Goal: Transaction & Acquisition: Subscribe to service/newsletter

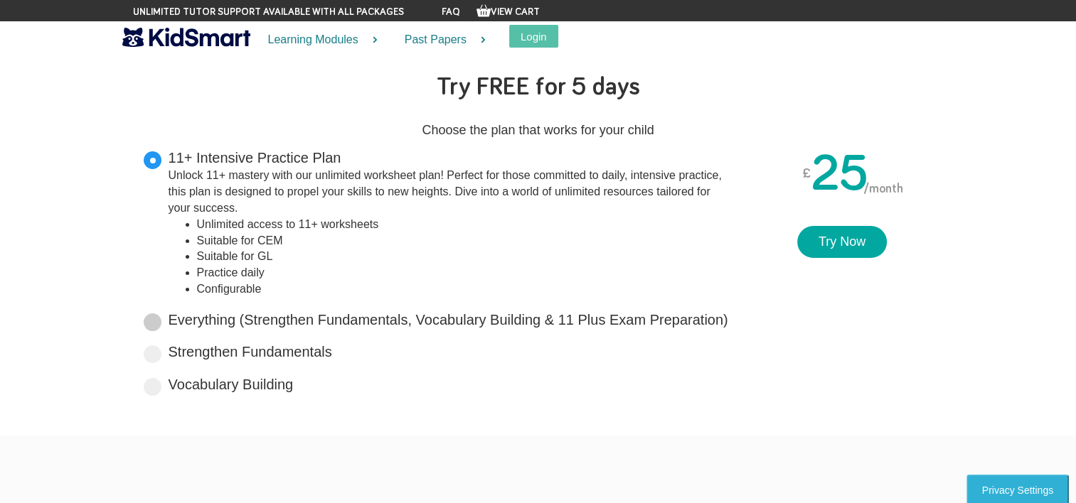
click at [316, 323] on label "Everything (Strengthen Fundamentals, Vocabulary Building & 11 Plus Exam Prepara…" at bounding box center [447, 320] width 559 height 21
click at [728, 322] on input "Everything (Strengthen Fundamentals, Vocabulary Building & 11 Plus Exam Prepara…" at bounding box center [732, 317] width 9 height 9
radio input "true"
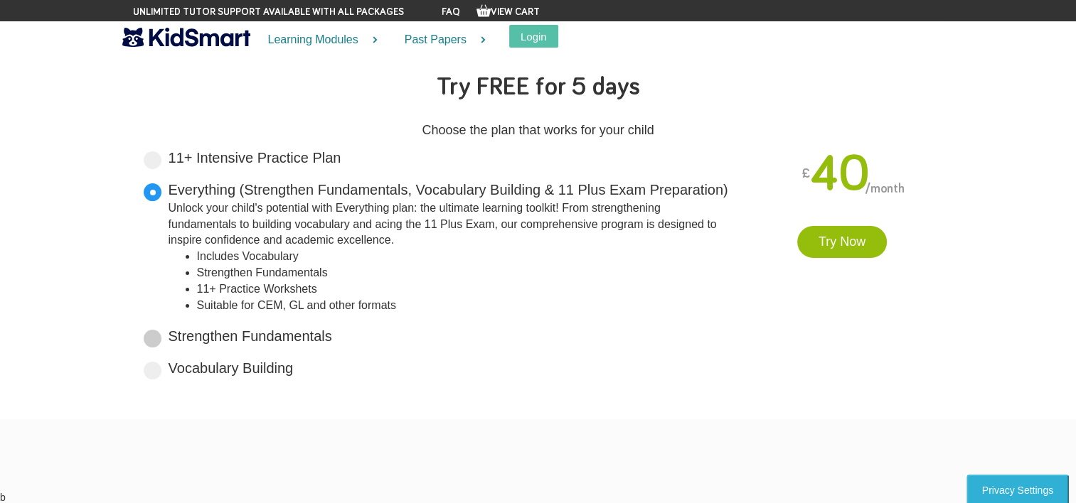
click at [272, 338] on label "Strengthen Fundamentals Tailored for primary years, it lays a solid foundation …" at bounding box center [249, 336] width 163 height 21
click at [332, 338] on input "Strengthen Fundamentals Tailored for primary years, it lays a solid foundation …" at bounding box center [336, 333] width 9 height 9
radio input "true"
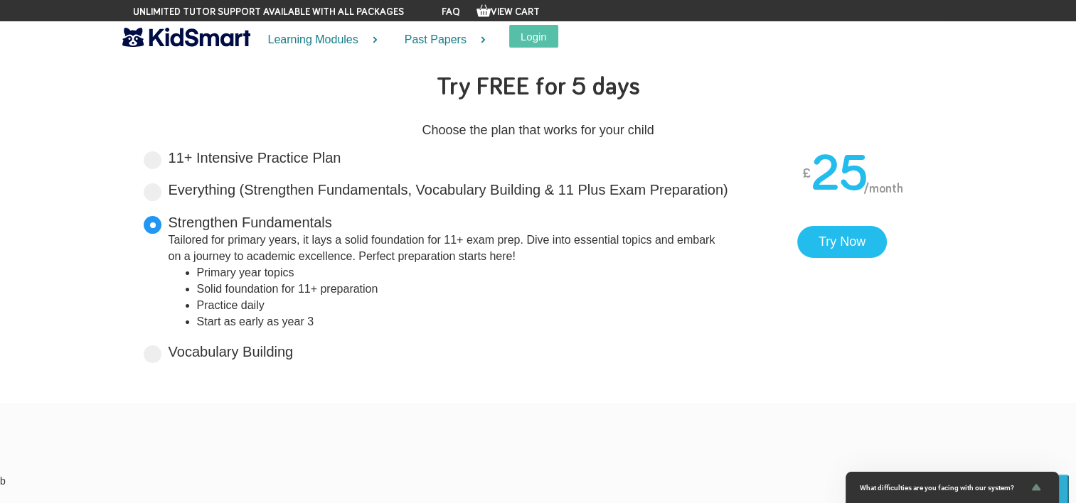
click at [195, 43] on img at bounding box center [186, 37] width 128 height 25
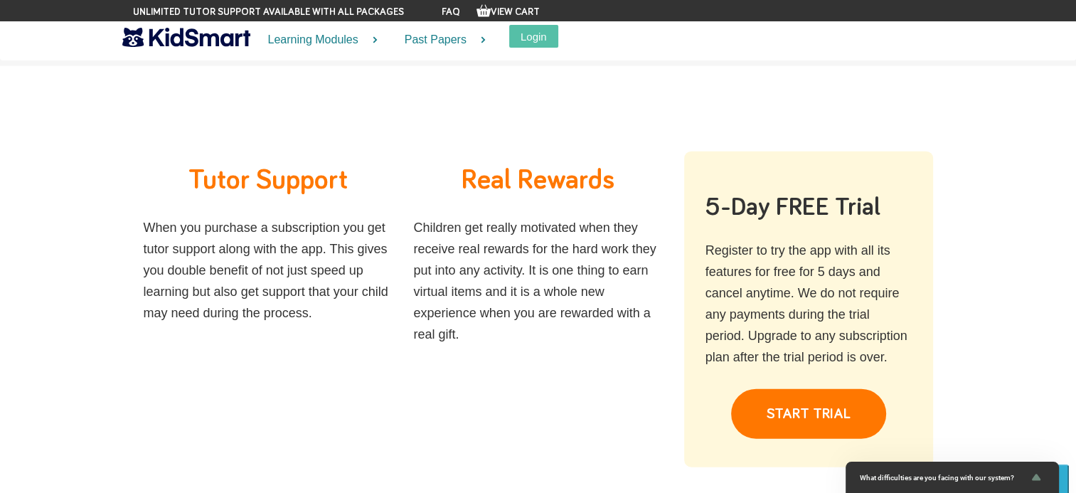
scroll to position [3261, 0]
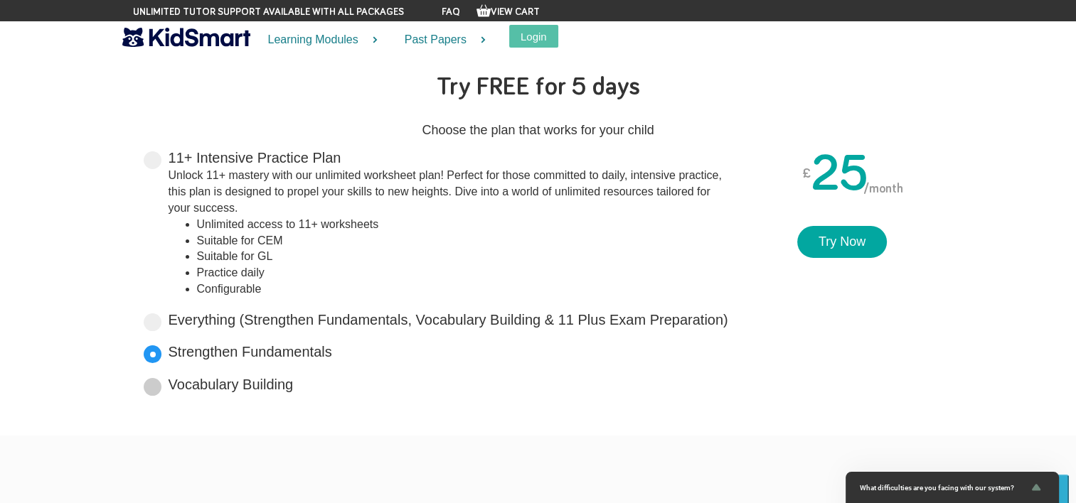
click at [193, 386] on label "Vocabulary Building Boost your vocabulary and unlock the power of words with ou…" at bounding box center [230, 385] width 125 height 21
click at [293, 386] on input "Vocabulary Building Boost your vocabulary and unlock the power of words with ou…" at bounding box center [297, 381] width 9 height 9
radio input "true"
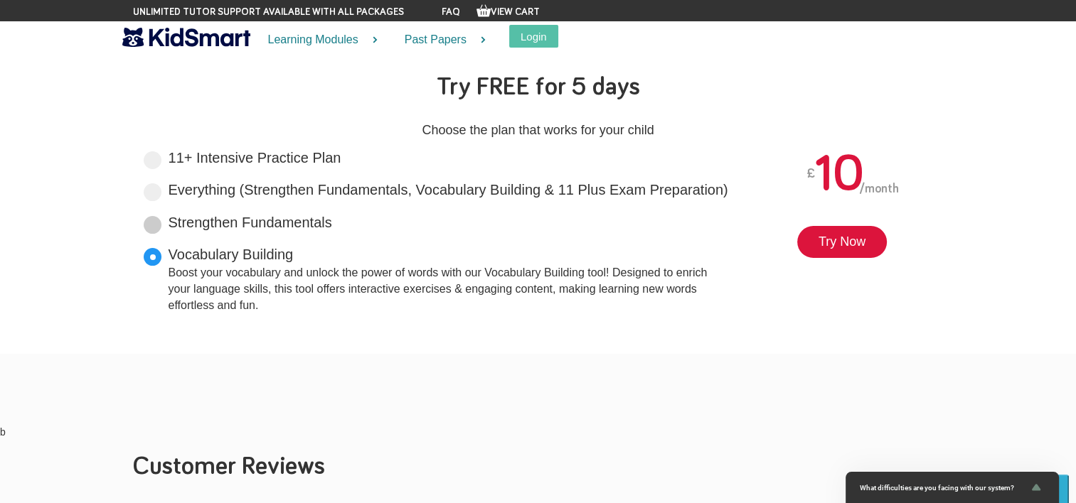
click at [250, 225] on label "Strengthen Fundamentals Tailored for primary years, it lays a solid foundation …" at bounding box center [249, 223] width 163 height 21
click at [332, 225] on input "Strengthen Fundamentals Tailored for primary years, it lays a solid foundation …" at bounding box center [336, 219] width 9 height 9
radio input "true"
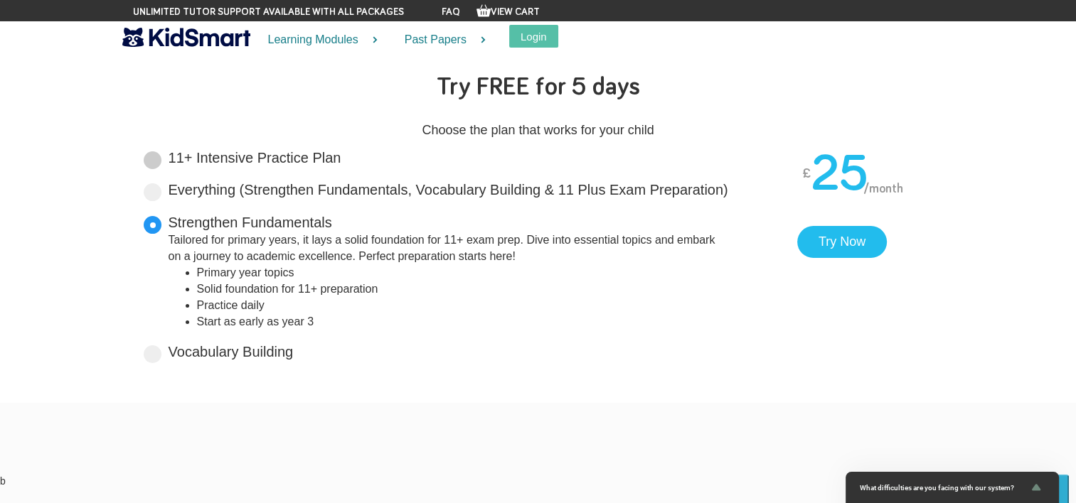
click at [254, 156] on label "11+ Intensive Practice Plan Unlock 11+ mastery with our unlimited worksheet pla…" at bounding box center [254, 158] width 173 height 21
click at [340, 156] on input "11+ Intensive Practice Plan Unlock 11+ mastery with our unlimited worksheet pla…" at bounding box center [344, 155] width 9 height 9
radio input "true"
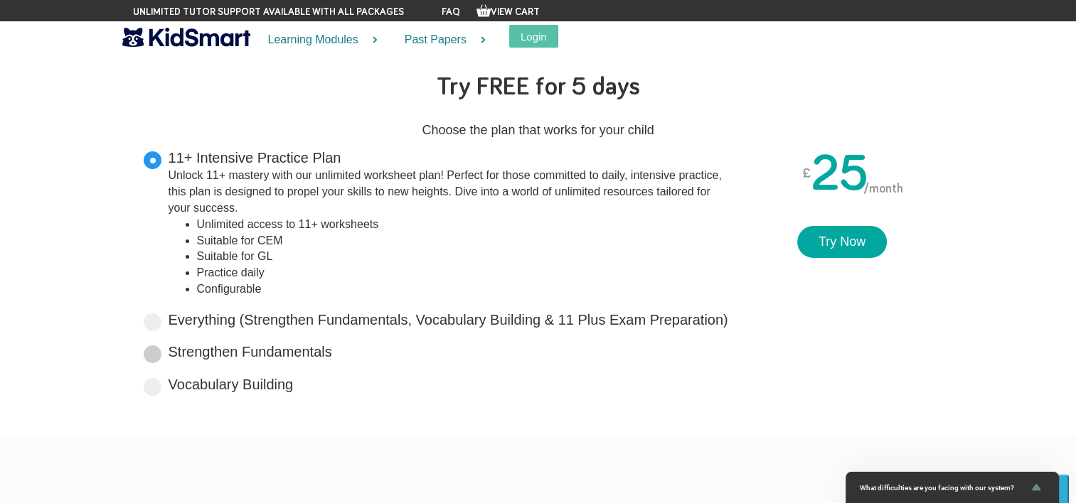
click at [233, 347] on label "Strengthen Fundamentals Tailored for primary years, it lays a solid foundation …" at bounding box center [249, 352] width 163 height 21
click at [332, 347] on input "Strengthen Fundamentals Tailored for primary years, it lays a solid foundation …" at bounding box center [336, 349] width 9 height 9
radio input "true"
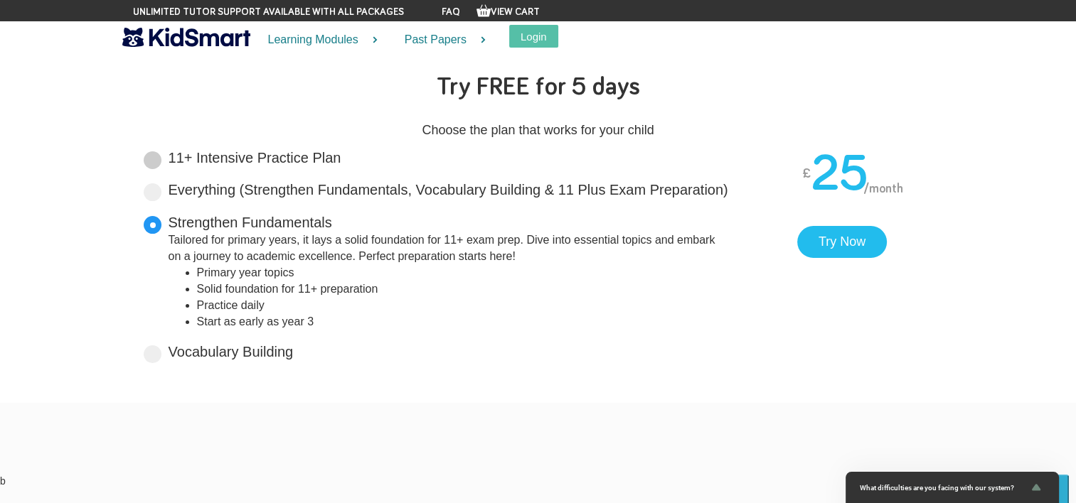
click at [252, 159] on label "11+ Intensive Practice Plan Unlock 11+ mastery with our unlimited worksheet pla…" at bounding box center [254, 158] width 173 height 21
click at [340, 159] on input "11+ Intensive Practice Plan Unlock 11+ mastery with our unlimited worksheet pla…" at bounding box center [344, 155] width 9 height 9
radio input "true"
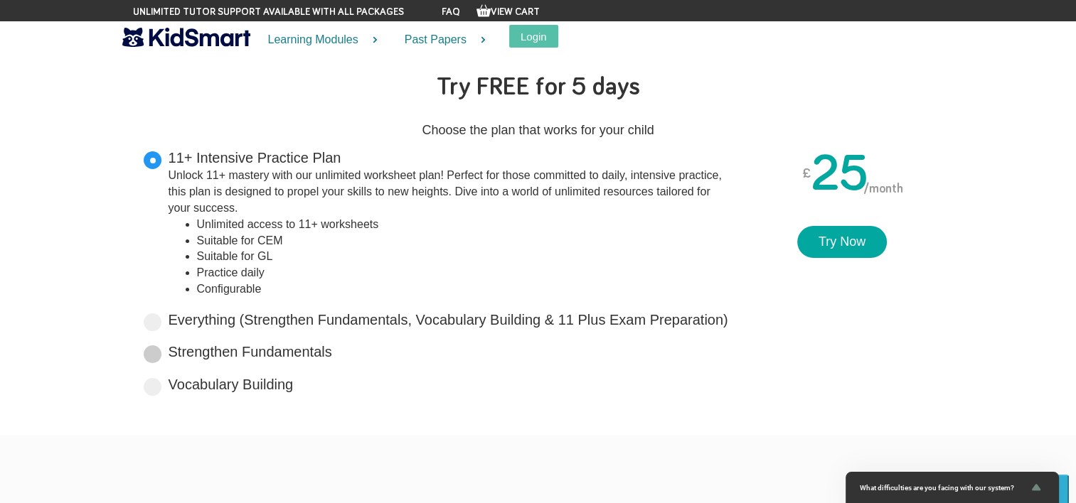
click at [237, 350] on label "Strengthen Fundamentals Tailored for primary years, it lays a solid foundation …" at bounding box center [249, 352] width 163 height 21
click at [332, 350] on input "Strengthen Fundamentals Tailored for primary years, it lays a solid foundation …" at bounding box center [336, 349] width 9 height 9
radio input "true"
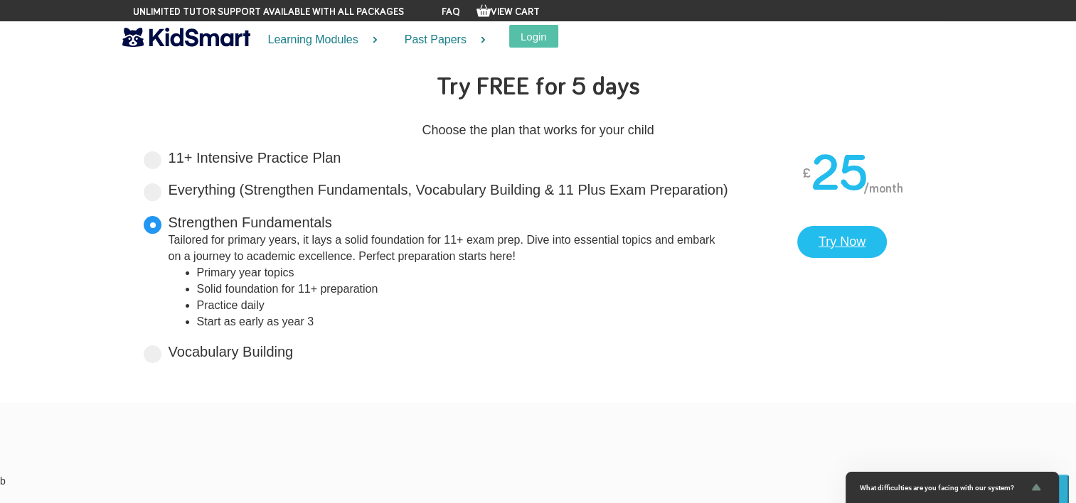
click at [849, 247] on link "Try Now" at bounding box center [842, 242] width 90 height 33
